Goal: Task Accomplishment & Management: Manage account settings

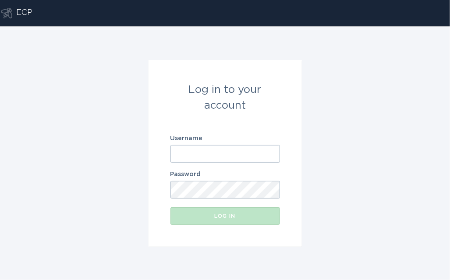
paste input "austin-ecoplus"
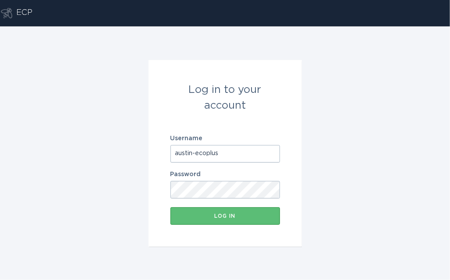
click at [170, 207] on button "Log in" at bounding box center [224, 216] width 109 height 18
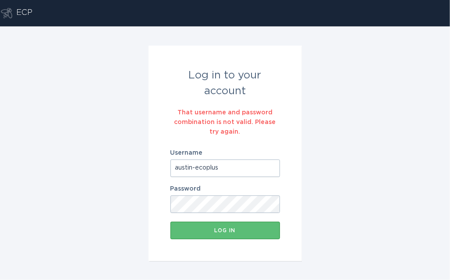
click at [236, 171] on input "austin-ecoplus" at bounding box center [224, 168] width 109 height 18
type input "a"
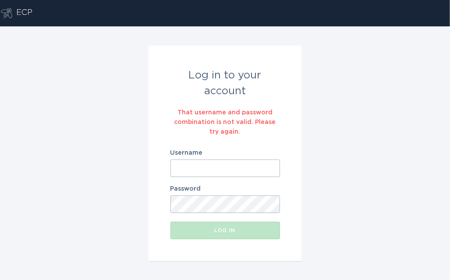
paste input "[EMAIL_ADDRESS][DOMAIN_NAME]"
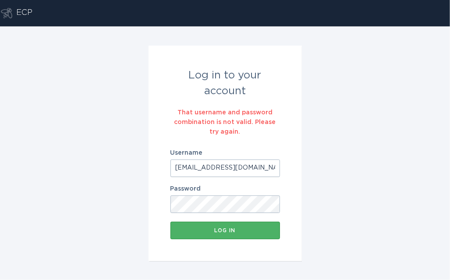
type input "[EMAIL_ADDRESS][DOMAIN_NAME]"
click at [215, 226] on button "Log in" at bounding box center [224, 231] width 109 height 18
click at [215, 228] on icon "Loading" at bounding box center [212, 230] width 9 height 9
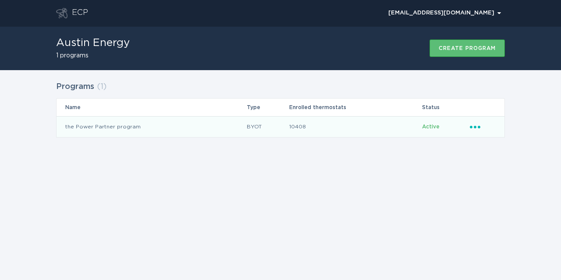
click at [449, 127] on icon "Popover menu" at bounding box center [475, 127] width 11 height 3
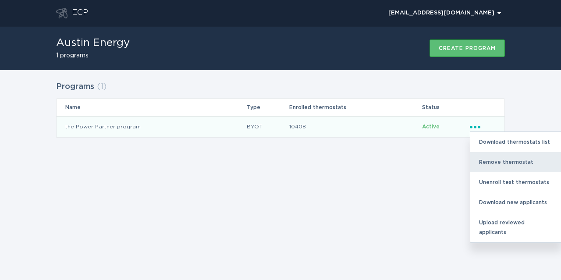
click at [449, 165] on div "Remove thermostat" at bounding box center [515, 162] width 91 height 20
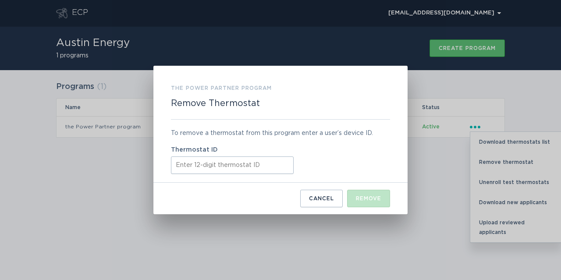
paste input "ecobee531669"
click at [376, 198] on div "Remove" at bounding box center [368, 198] width 25 height 5
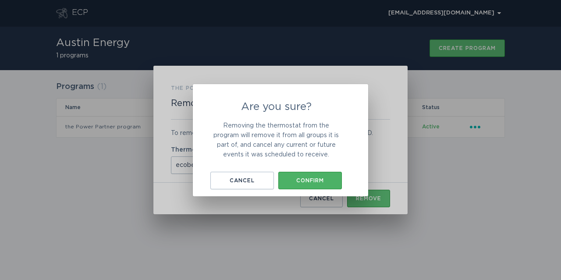
click at [306, 179] on div "Confirm" at bounding box center [310, 180] width 55 height 5
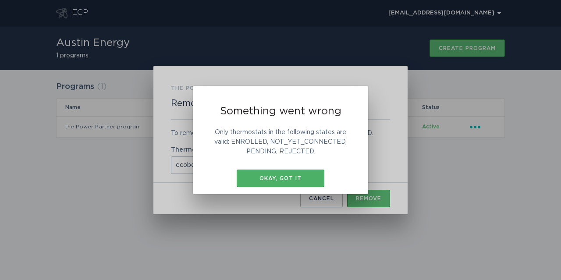
click at [299, 177] on div "Okay, got it" at bounding box center [280, 178] width 79 height 5
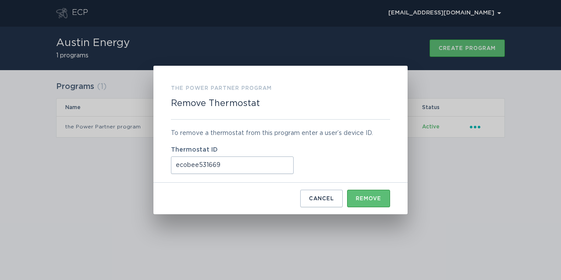
drag, startPoint x: 198, startPoint y: 167, endPoint x: 169, endPoint y: 164, distance: 29.1
click at [169, 164] on div "the Power Partner program Remove Thermostat To remove a thermostat from this pr…" at bounding box center [280, 140] width 254 height 148
click at [260, 174] on div "To remove a thermostat from this program enter a user’s device ID. Thermostat I…" at bounding box center [280, 151] width 219 height 63
click at [260, 172] on input "531669" at bounding box center [232, 165] width 123 height 18
type input "5"
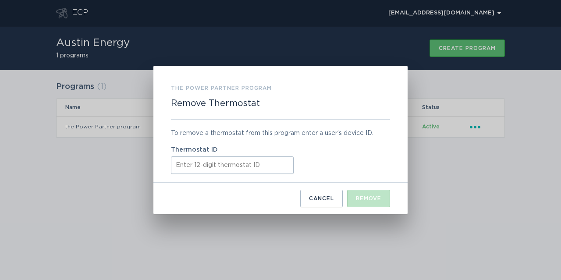
paste input "531669801278"
type input "531669801278"
click at [371, 199] on div "Remove" at bounding box center [368, 198] width 25 height 5
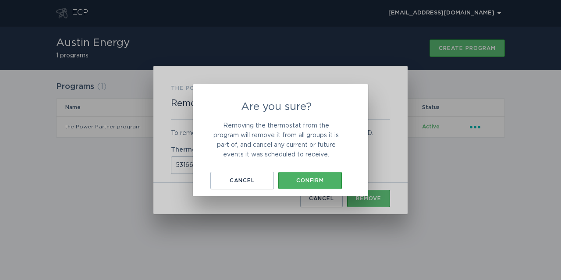
click at [328, 180] on div "Confirm" at bounding box center [310, 180] width 55 height 5
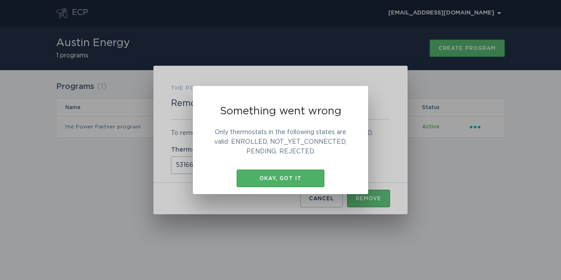
click at [266, 172] on button "Okay, got it" at bounding box center [281, 179] width 88 height 18
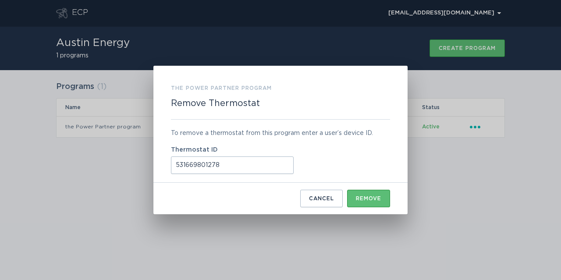
click at [239, 159] on input "531669801278" at bounding box center [232, 165] width 123 height 18
click at [240, 161] on input "531669801278" at bounding box center [232, 165] width 123 height 18
click at [239, 162] on input "531669801278" at bounding box center [232, 165] width 123 height 18
paste input "531669801278"
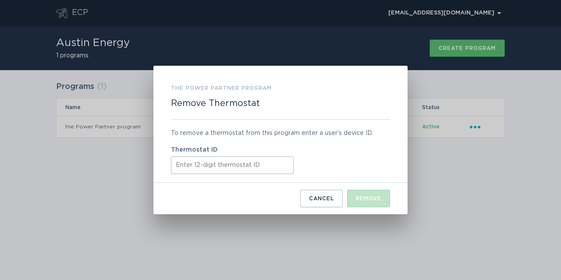
type input "531669801278"
click at [377, 199] on div "Remove" at bounding box center [368, 198] width 25 height 5
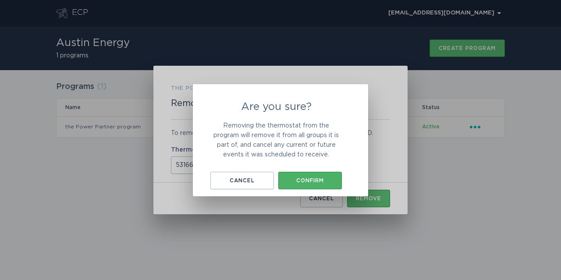
click at [320, 184] on button "Confirm" at bounding box center [310, 181] width 64 height 18
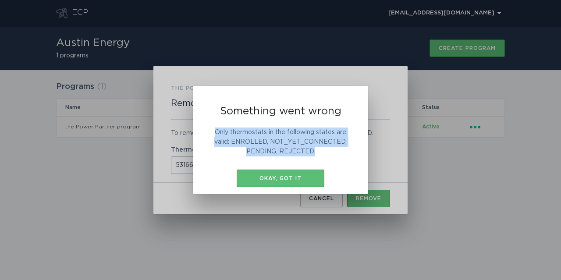
drag, startPoint x: 211, startPoint y: 128, endPoint x: 319, endPoint y: 154, distance: 110.8
click at [319, 154] on p "Only thermostats in the following states are valid: ENROLLED, NOT_YET_CONNECTED…" at bounding box center [280, 141] width 140 height 29
copy p "Only thermostats in the following states are valid: ENROLLED, NOT_YET_CONNECTED…"
drag, startPoint x: 290, startPoint y: 176, endPoint x: 293, endPoint y: 173, distance: 4.7
click at [290, 176] on div "Okay, got it" at bounding box center [280, 178] width 79 height 5
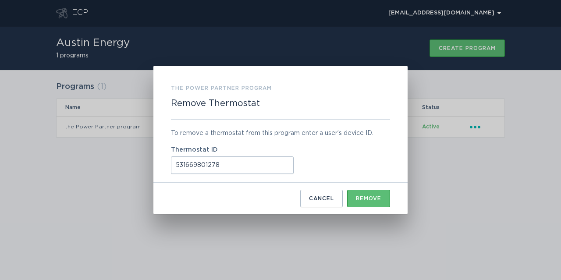
click at [353, 48] on div "the Power Partner program Remove Thermostat To remove a thermostat from this pr…" at bounding box center [280, 140] width 561 height 280
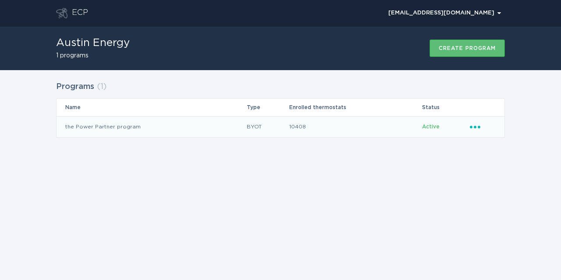
click at [449, 129] on div "Ellipsis" at bounding box center [483, 127] width 26 height 10
